Goal: Find specific page/section: Find specific page/section

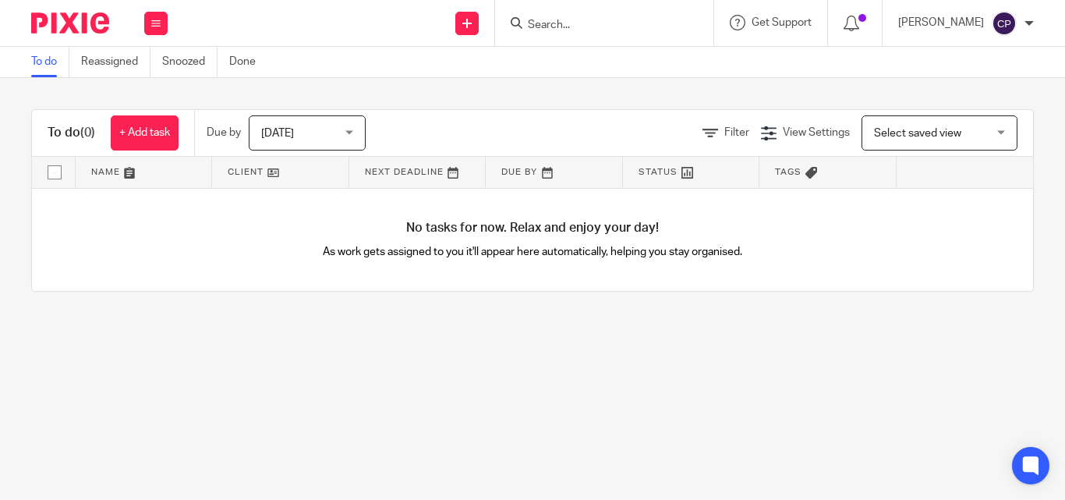
click at [641, 23] on input "Search" at bounding box center [596, 26] width 140 height 14
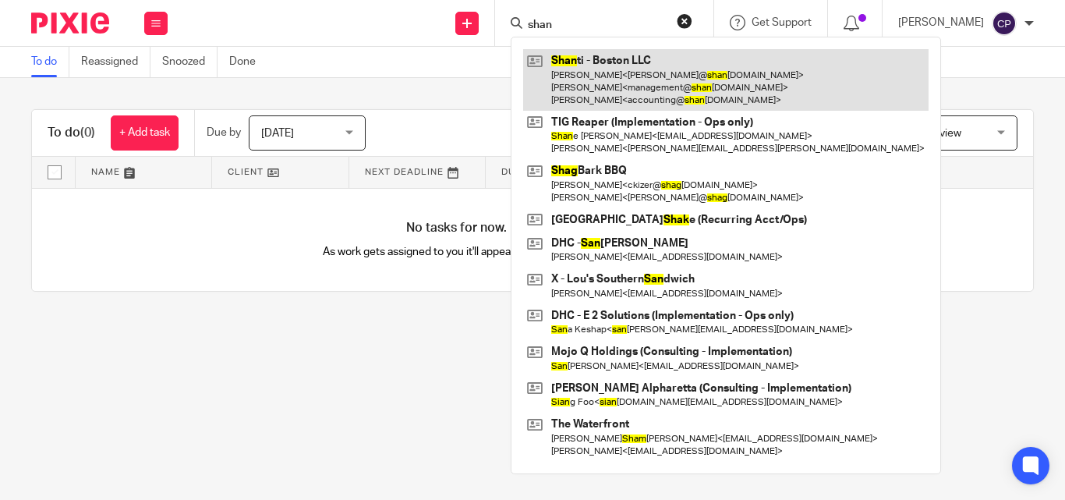
type input "shan"
click at [628, 76] on link at bounding box center [725, 80] width 405 height 62
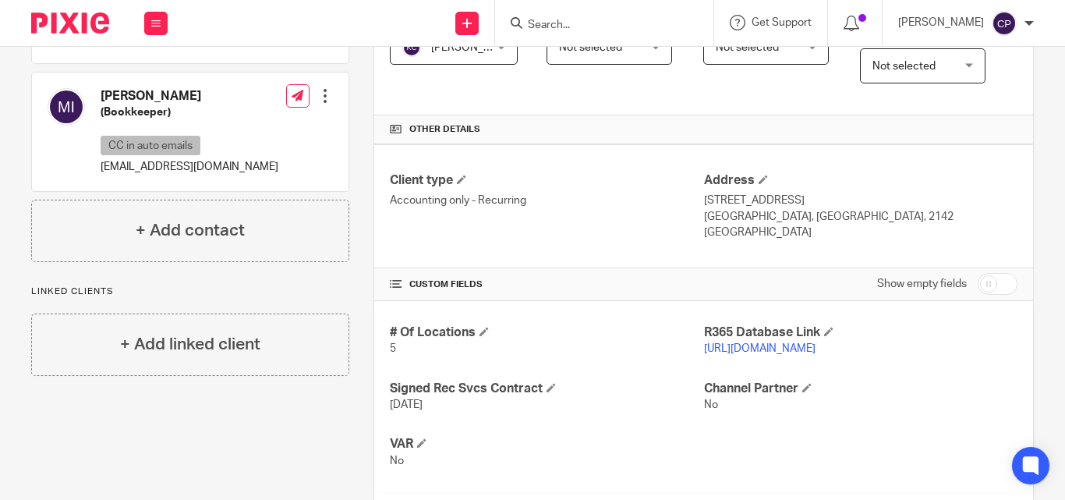
scroll to position [468, 0]
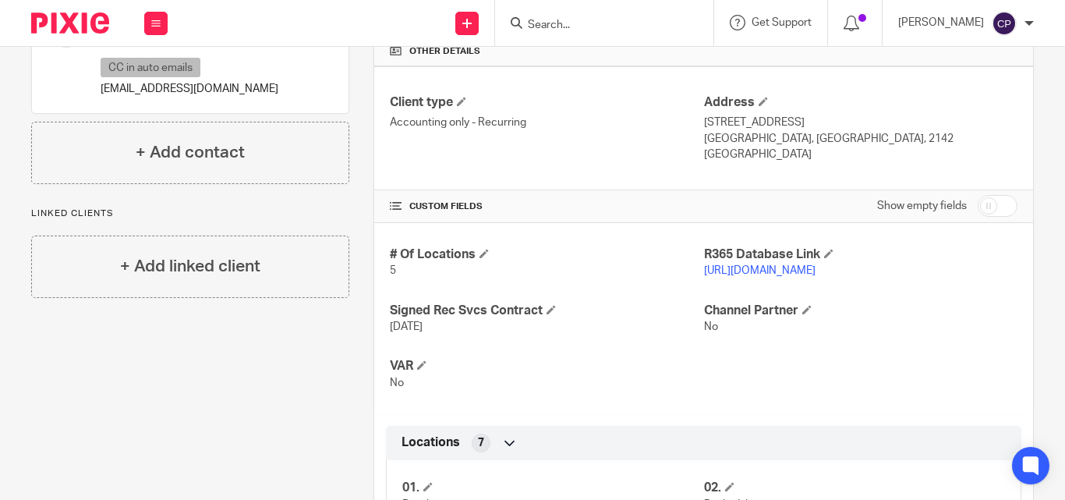
click at [753, 276] on link "[URL][DOMAIN_NAME]" at bounding box center [759, 270] width 111 height 11
click at [615, 26] on input "Search" at bounding box center [596, 26] width 140 height 14
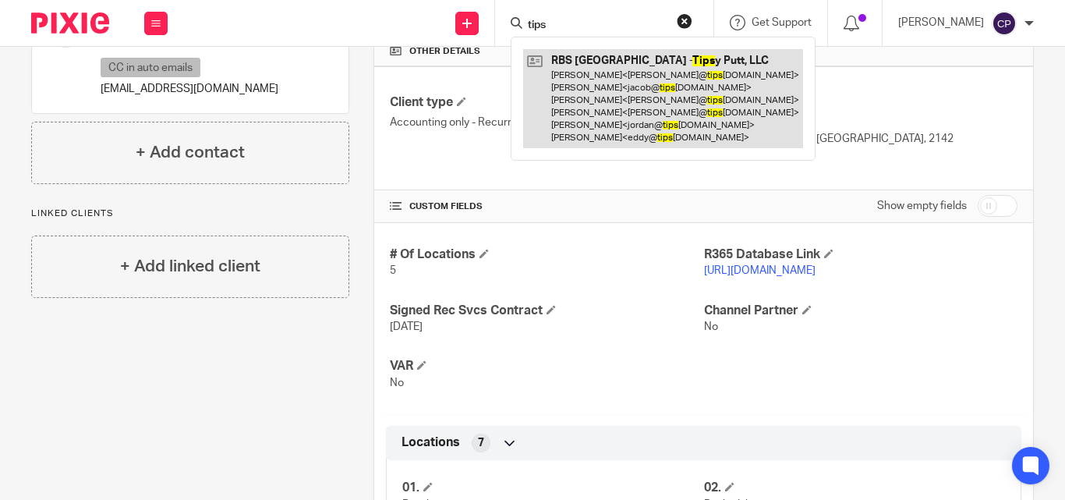
type input "tips"
click at [595, 59] on link at bounding box center [663, 98] width 280 height 99
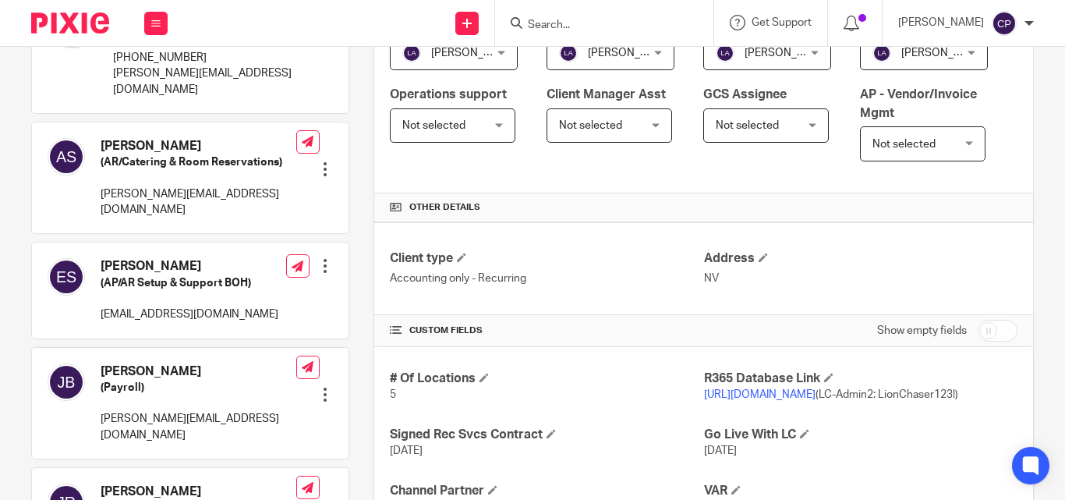
scroll to position [390, 0]
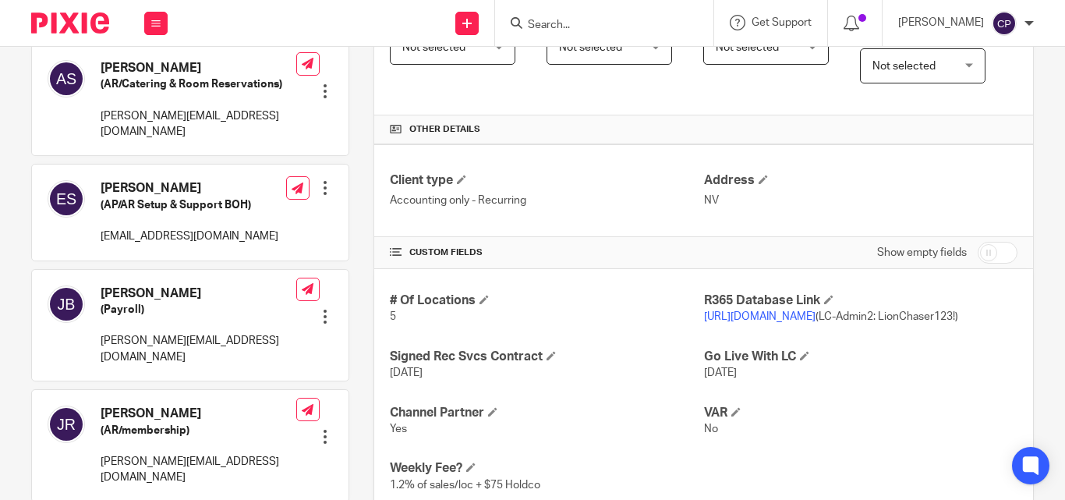
click at [740, 322] on link "https://rbsdenver.restaurant365.com/" at bounding box center [759, 316] width 111 height 11
click at [649, 27] on input "Search" at bounding box center [596, 26] width 140 height 14
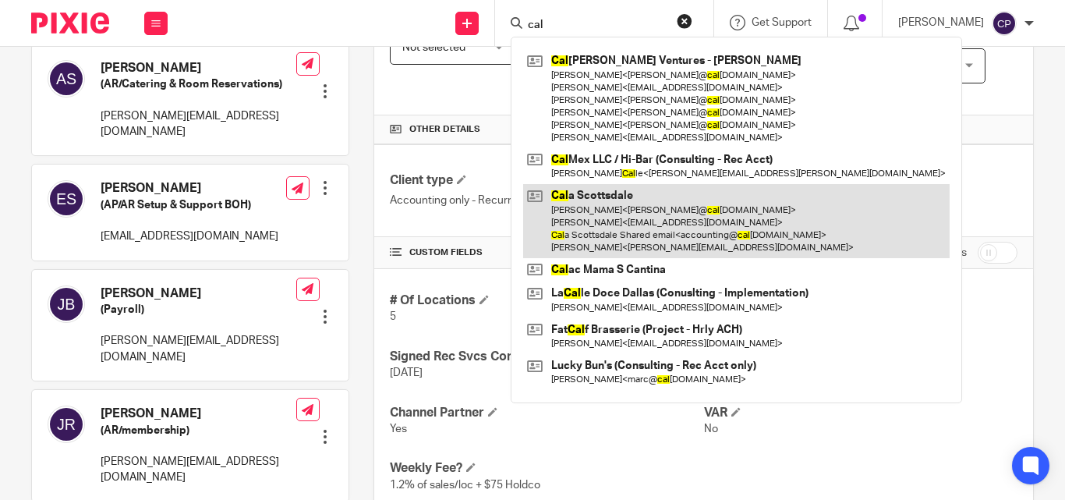
type input "cal"
click at [626, 221] on link at bounding box center [736, 221] width 426 height 74
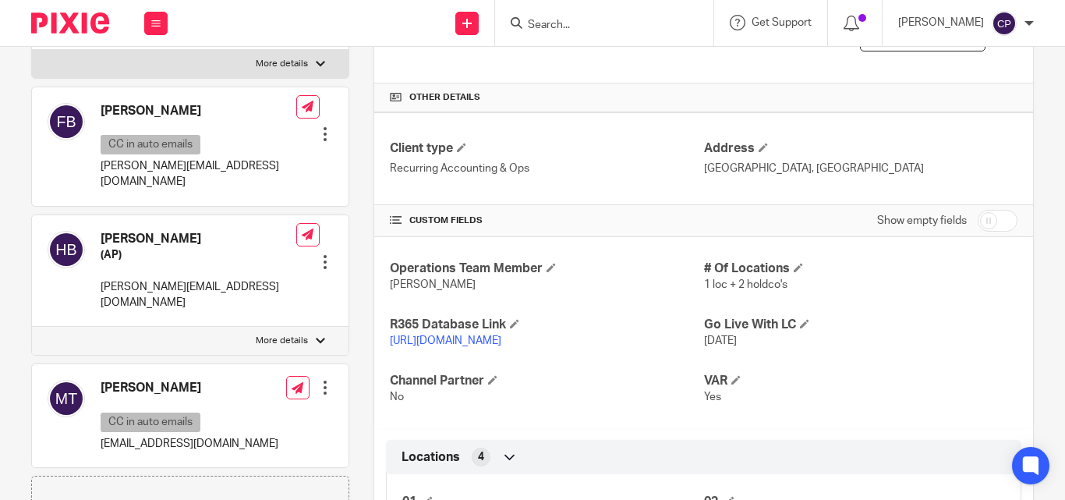
scroll to position [468, 0]
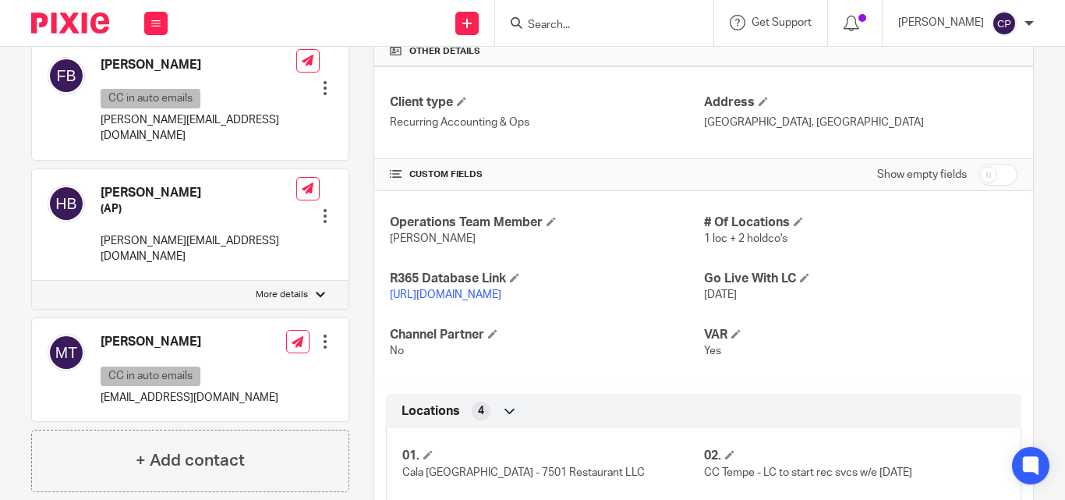
click at [501, 300] on link "https://calascottsdale.restaurant365.com" at bounding box center [445, 294] width 111 height 11
